Goal: Find contact information: Find contact information

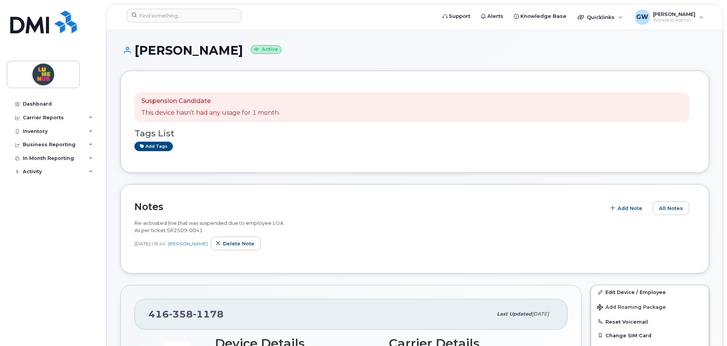
scroll to position [114, 0]
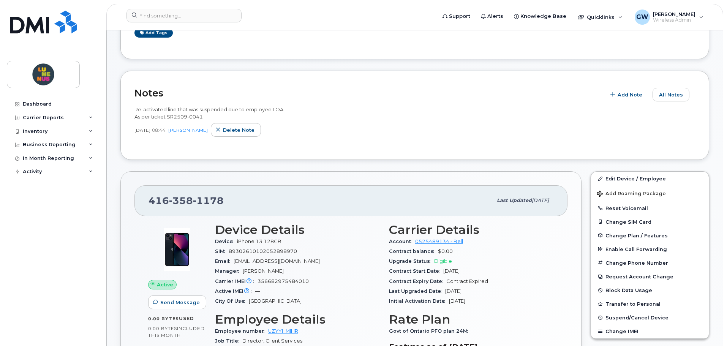
click at [197, 196] on span "1178" at bounding box center [208, 200] width 31 height 11
click at [196, 195] on span "1178" at bounding box center [208, 200] width 31 height 11
copy span "[PHONE_NUMBER]"
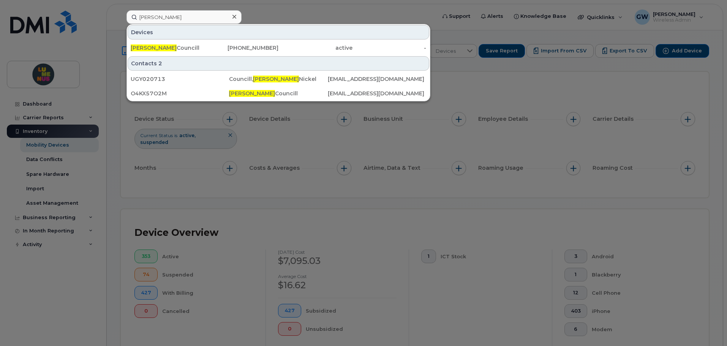
type input "marston"
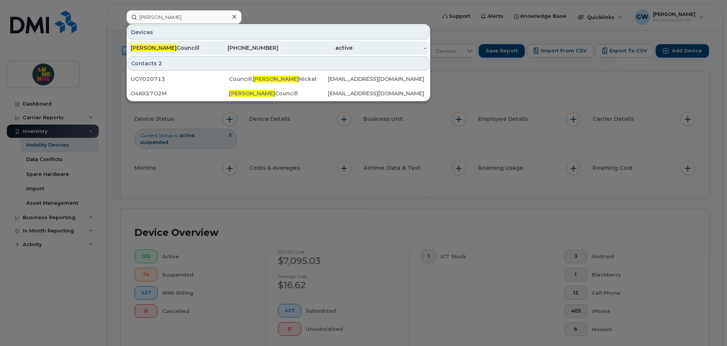
click at [183, 43] on div "Marston Councill" at bounding box center [168, 48] width 74 height 14
